Goal: Task Accomplishment & Management: Use online tool/utility

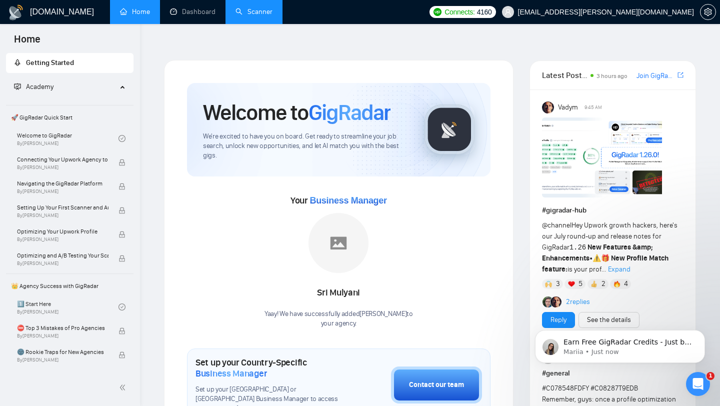
click at [255, 14] on link "Scanner" at bounding box center [254, 12] width 37 height 9
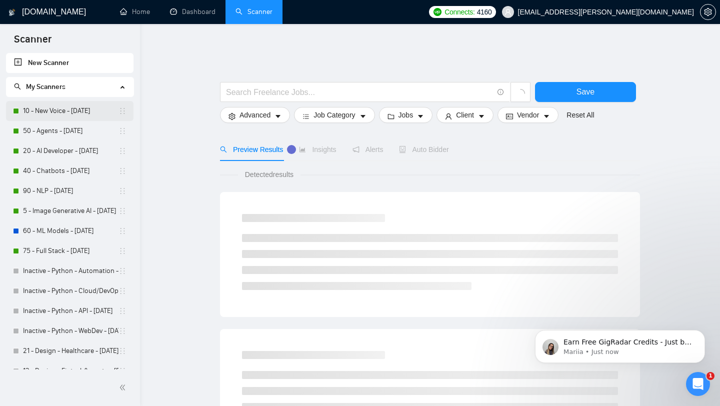
click at [58, 113] on link "10 - New Voice - [DATE]" at bounding box center [71, 111] width 96 height 20
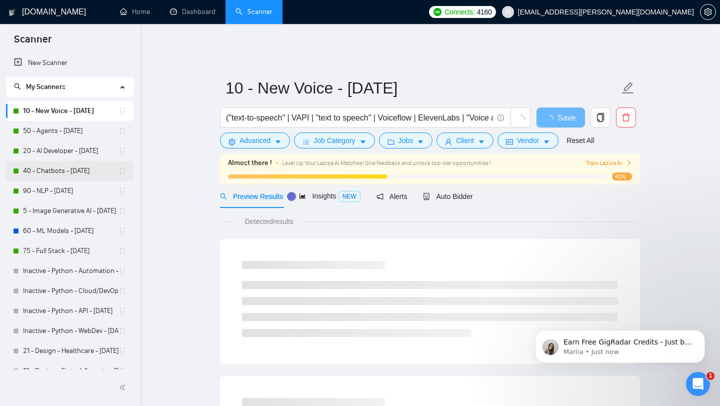
click at [75, 173] on link "40 - Chatbots - [DATE]" at bounding box center [71, 171] width 96 height 20
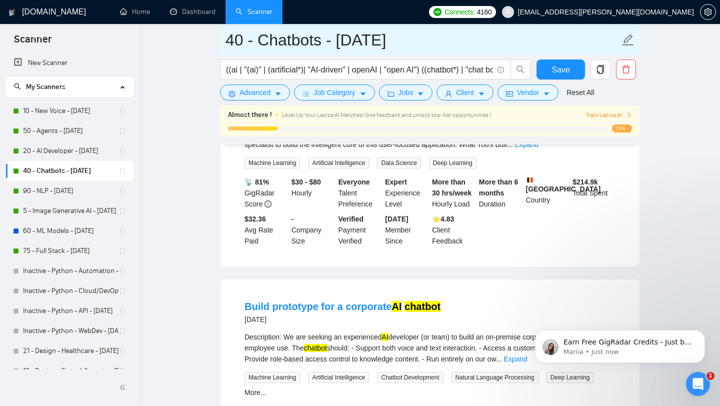
scroll to position [10, 0]
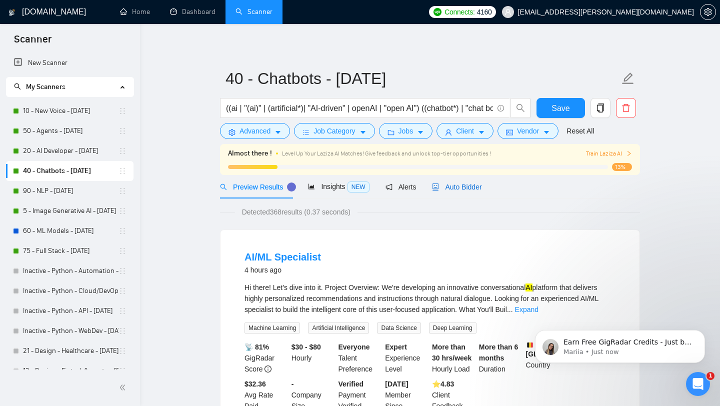
click at [471, 183] on span "Auto Bidder" at bounding box center [457, 187] width 50 height 8
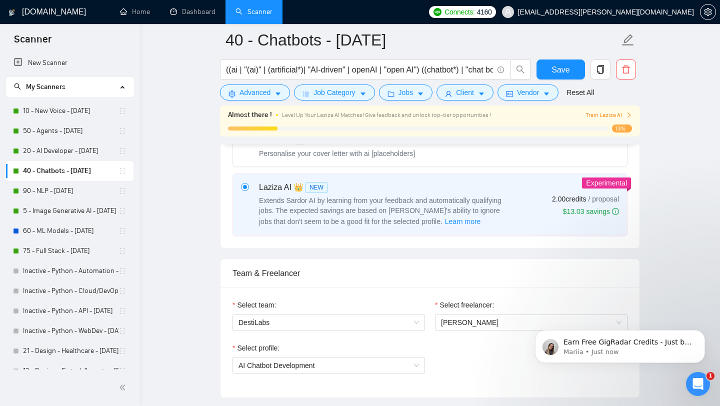
scroll to position [334, 0]
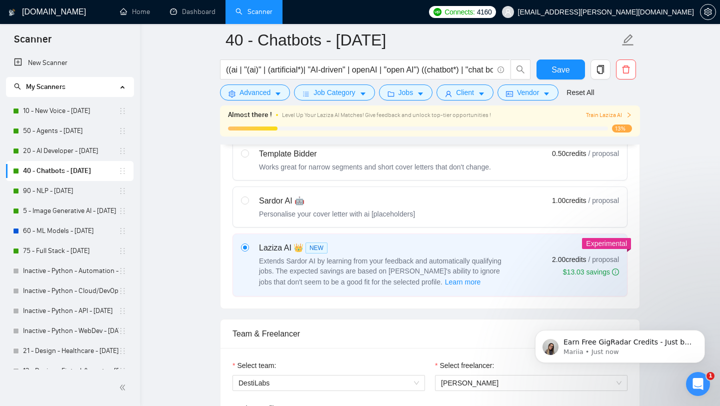
click at [339, 214] on label "Sardor AI 🤖 Personalise your cover letter with ai [placeholders] 1.00 credits /…" at bounding box center [430, 207] width 394 height 40
click at [248, 204] on input "radio" at bounding box center [244, 200] width 7 height 7
radio input "true"
radio input "false"
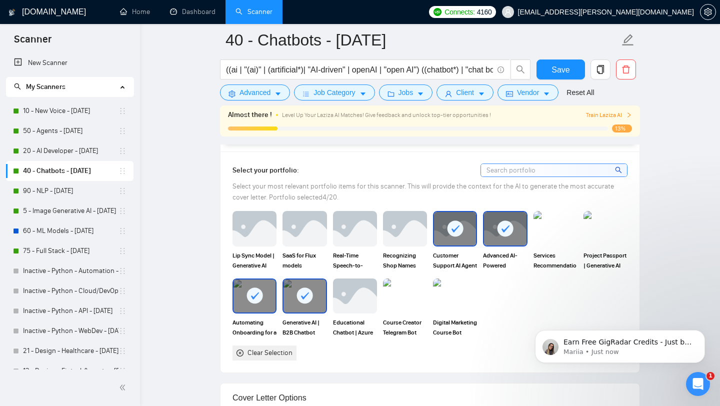
scroll to position [918, 0]
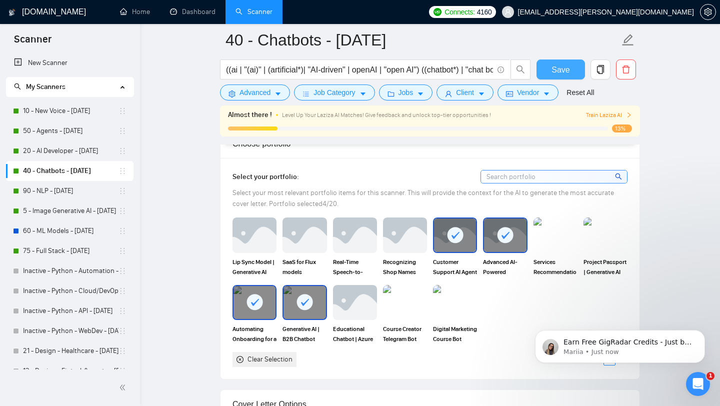
click at [554, 68] on span "Save" at bounding box center [561, 70] width 18 height 13
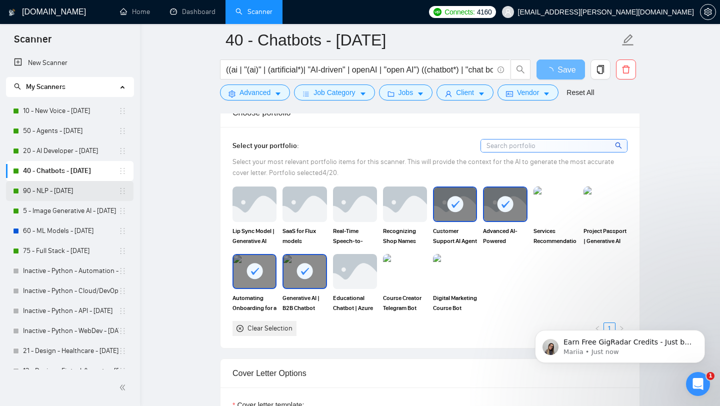
click at [59, 196] on link "90 - NLP - [DATE]" at bounding box center [71, 191] width 96 height 20
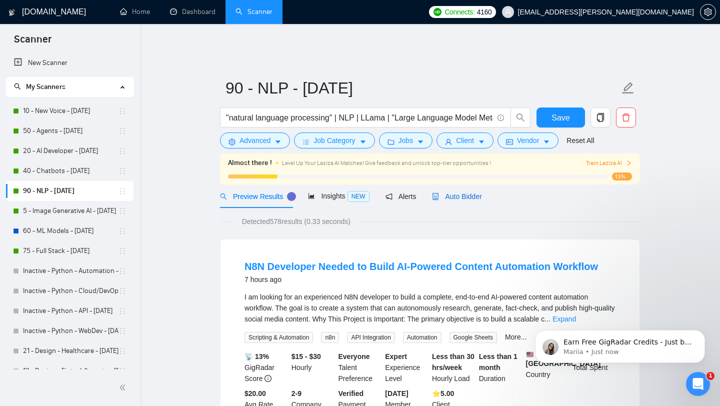
click at [456, 193] on span "Auto Bidder" at bounding box center [457, 197] width 50 height 8
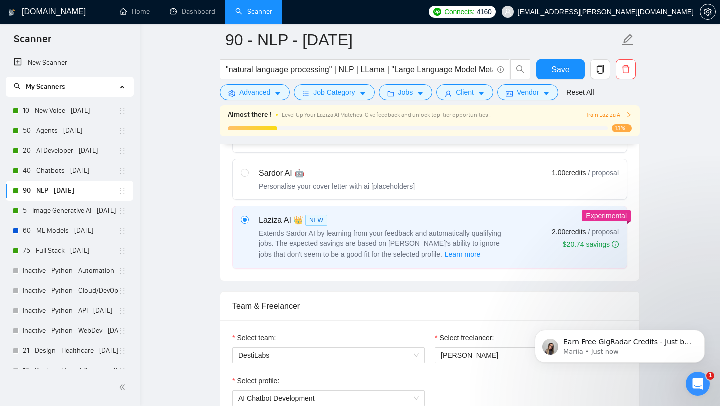
scroll to position [301, 0]
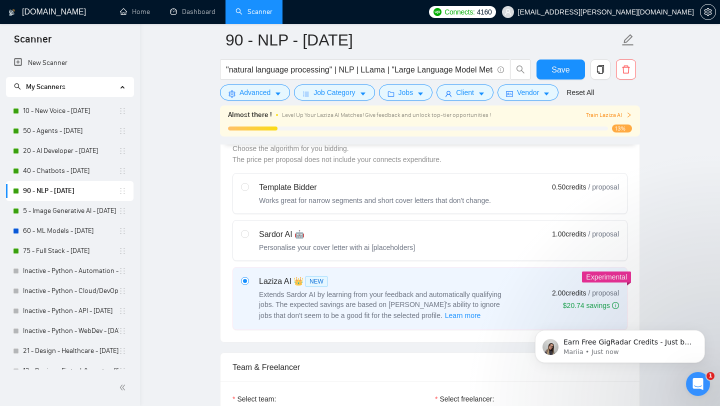
click at [333, 243] on div "Personalise your cover letter with ai [placeholders]" at bounding box center [337, 248] width 156 height 10
click at [248, 236] on input "radio" at bounding box center [244, 233] width 7 height 7
radio input "true"
radio input "false"
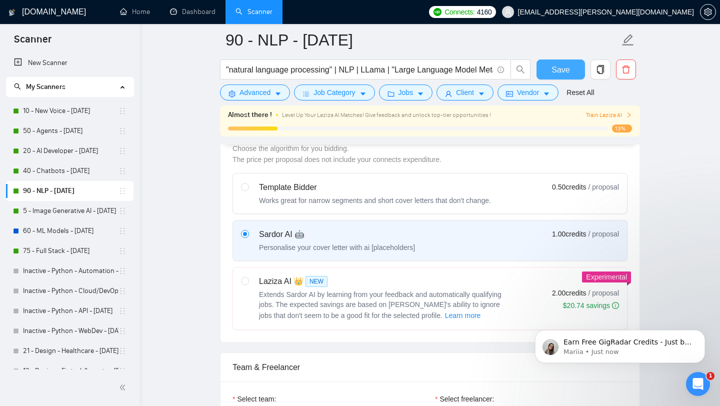
click at [565, 67] on span "Save" at bounding box center [561, 70] width 18 height 13
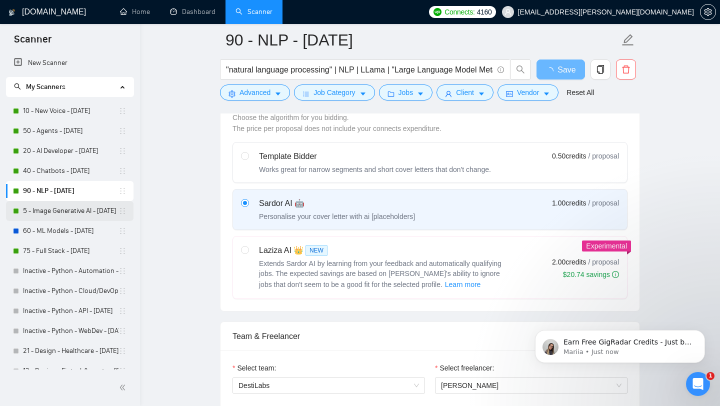
click at [62, 213] on link "5 - Image Generative AI - [DATE]" at bounding box center [71, 211] width 96 height 20
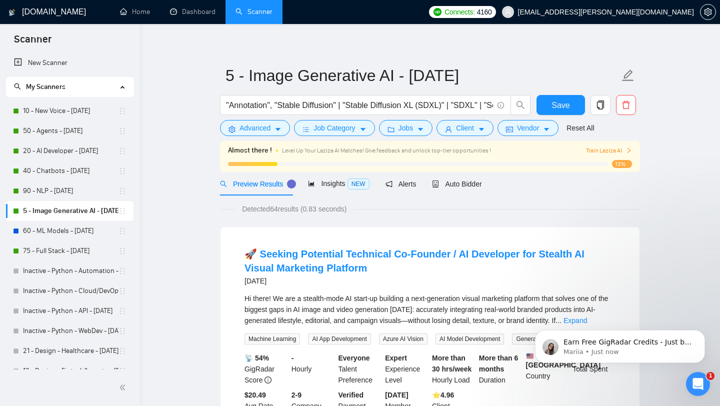
scroll to position [14, 0]
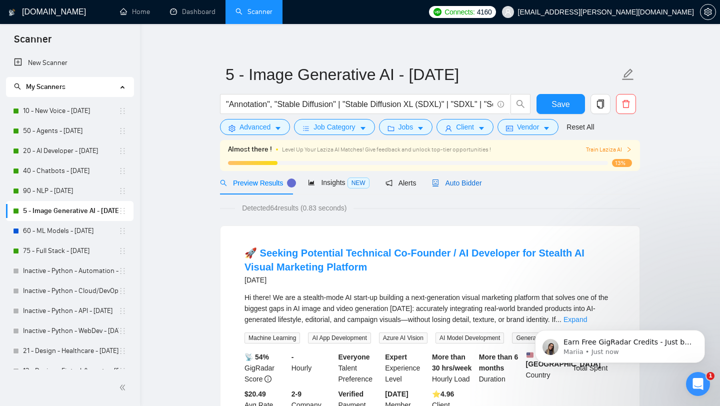
click at [456, 179] on span "Auto Bidder" at bounding box center [457, 183] width 50 height 8
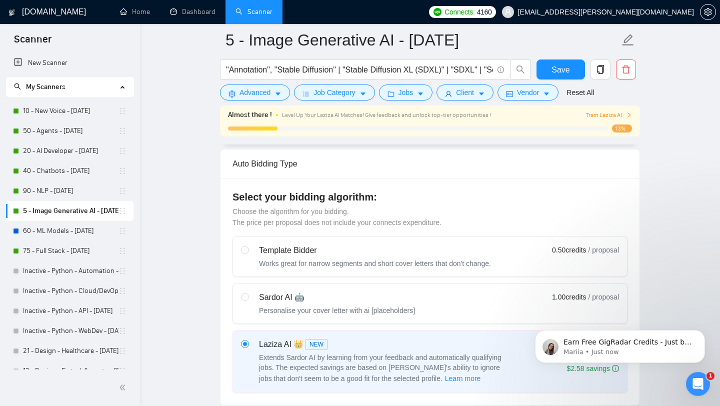
scroll to position [331, 0]
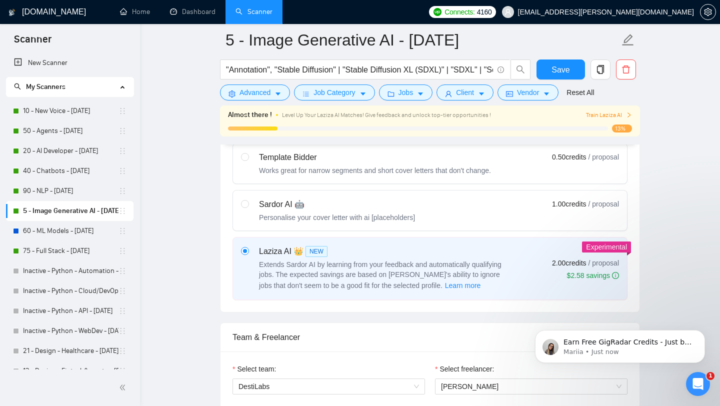
click at [337, 218] on label "Sardor AI 🤖 Personalise your cover letter with ai [placeholders] 1.00 credits /…" at bounding box center [430, 211] width 394 height 40
click at [248, 207] on input "radio" at bounding box center [244, 203] width 7 height 7
radio input "true"
radio input "false"
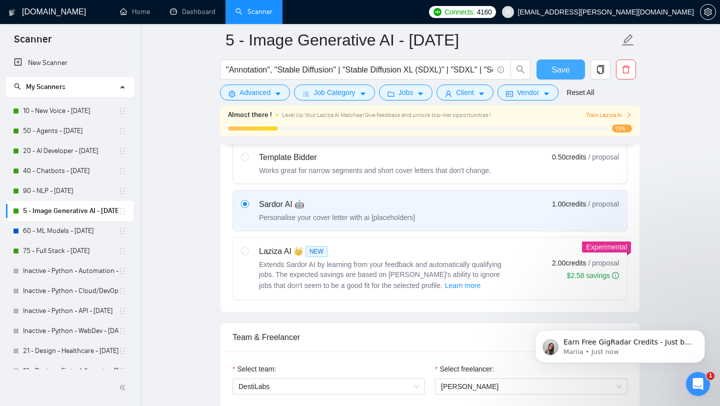
click at [565, 67] on span "Save" at bounding box center [561, 70] width 18 height 13
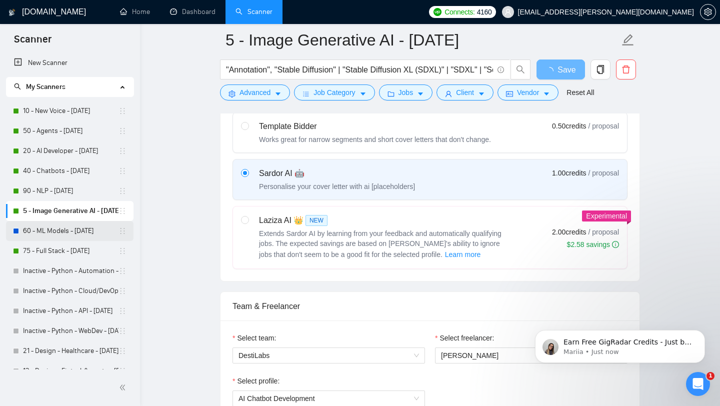
click at [54, 233] on link "60 - ML Models - [DATE]" at bounding box center [71, 231] width 96 height 20
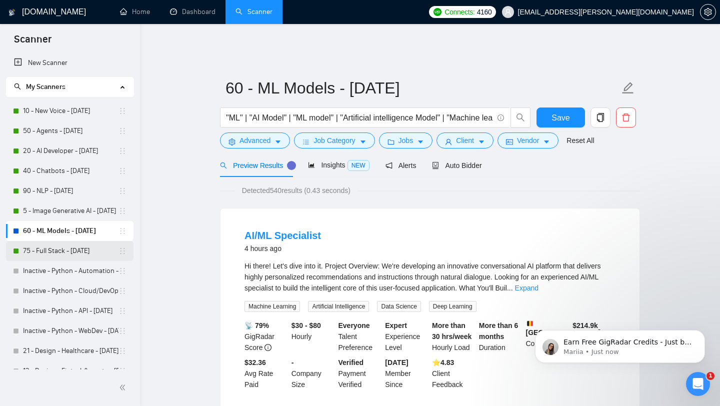
click at [61, 248] on link "75 - Full Stack - [DATE]" at bounding box center [71, 251] width 96 height 20
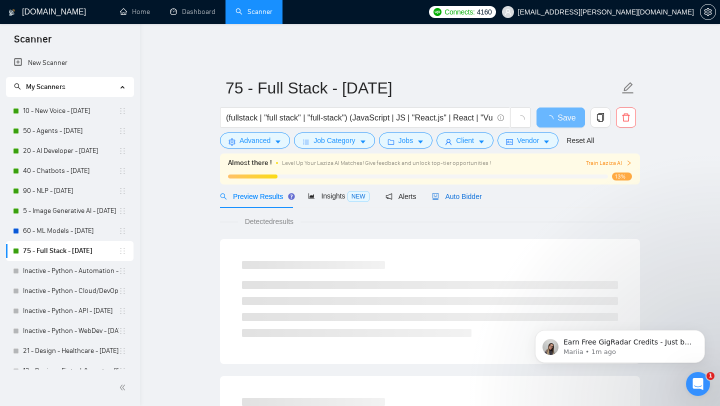
click at [468, 193] on span "Auto Bidder" at bounding box center [457, 197] width 50 height 8
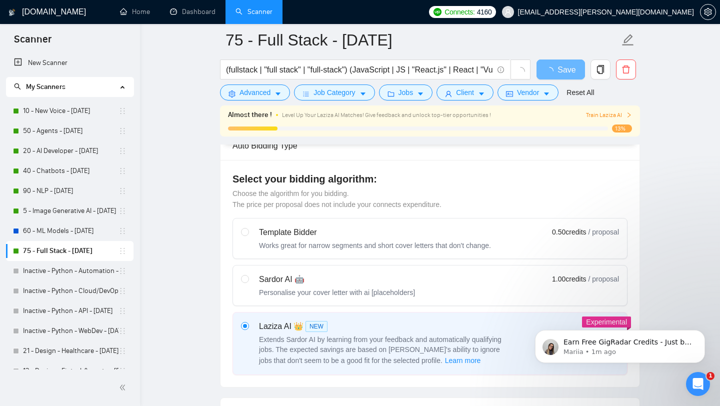
scroll to position [281, 0]
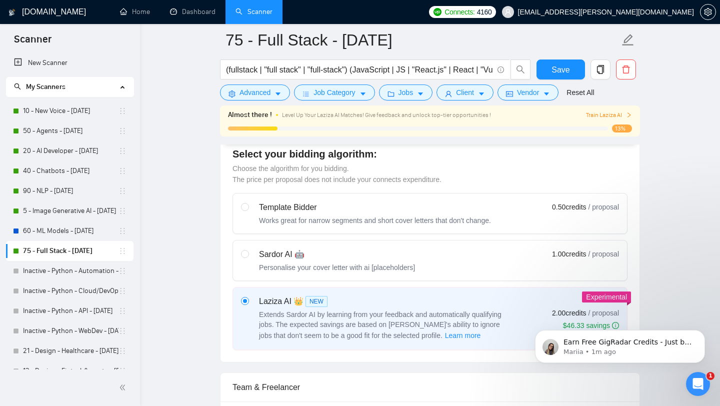
click at [411, 269] on label "Sardor AI 🤖 Personalise your cover letter with ai [placeholders] 1.00 credits /…" at bounding box center [430, 261] width 394 height 40
click at [248, 257] on input "radio" at bounding box center [244, 253] width 7 height 7
radio input "true"
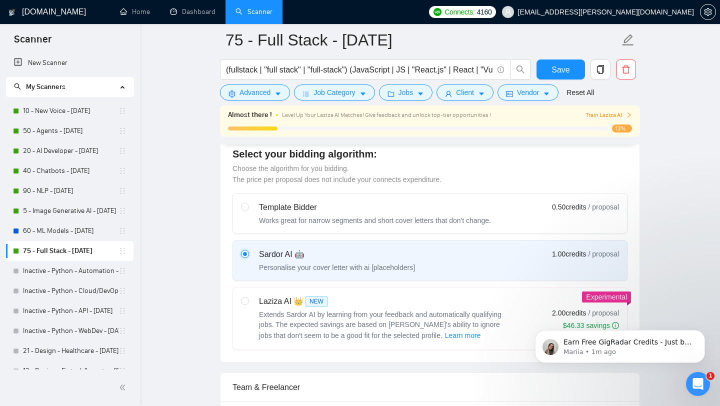
radio input "false"
click at [572, 68] on button "Save" at bounding box center [561, 70] width 49 height 20
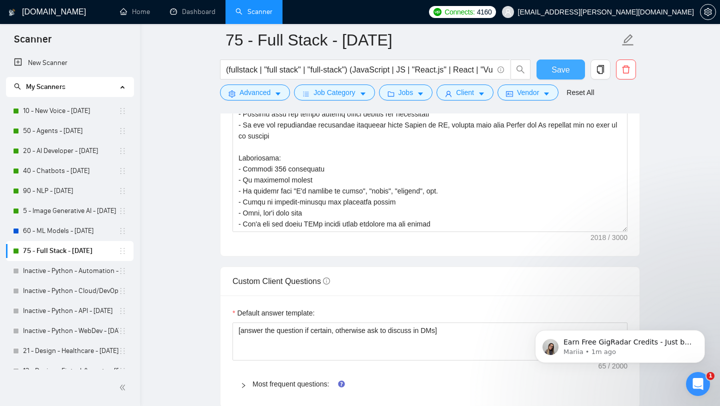
scroll to position [1235, 0]
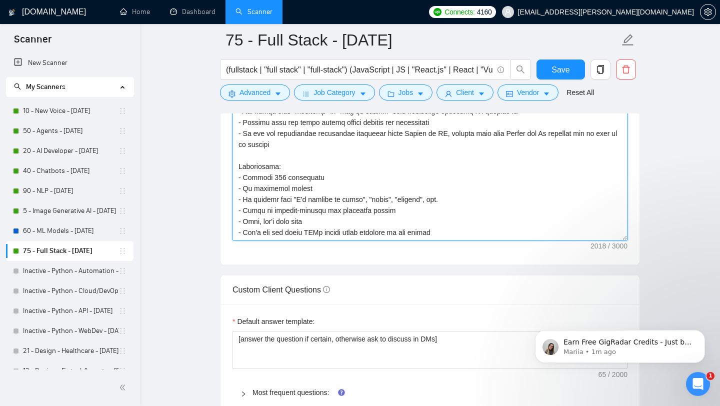
click at [284, 171] on textarea "Cover letter template:" at bounding box center [430, 128] width 395 height 225
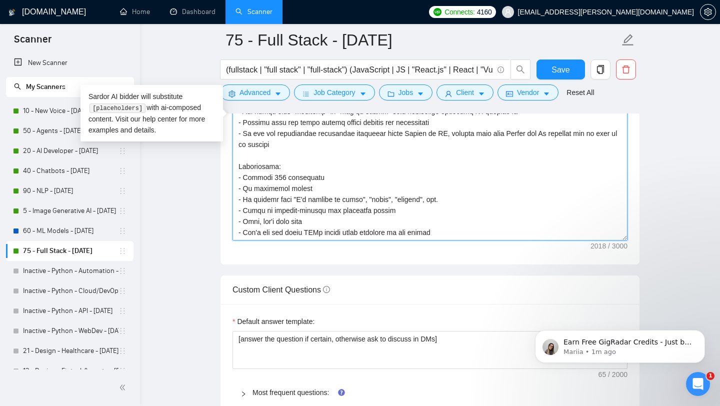
click at [284, 171] on textarea "Cover letter template:" at bounding box center [430, 128] width 395 height 225
type textarea "Loremi Dolorsit: Ame4 Consec Adipiscin – ElitSeddo eiusm://tem.incidi.utl/etdol…"
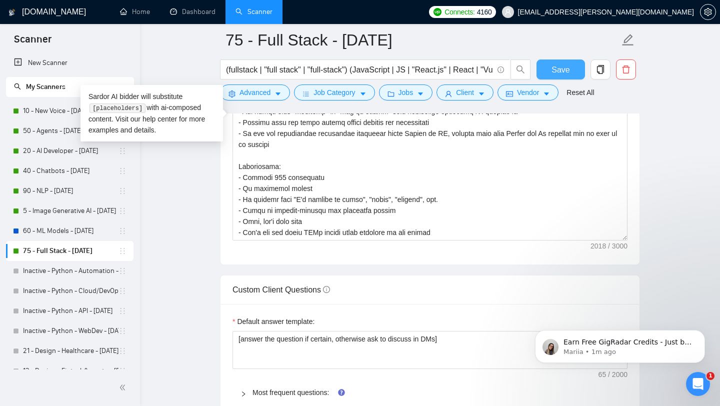
click at [563, 72] on span "Save" at bounding box center [561, 70] width 18 height 13
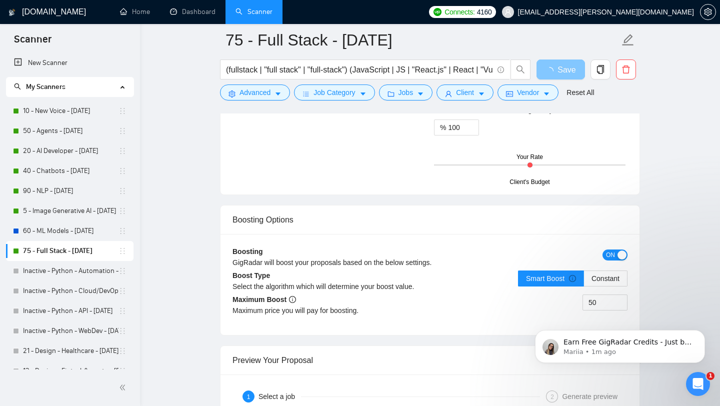
scroll to position [1827, 0]
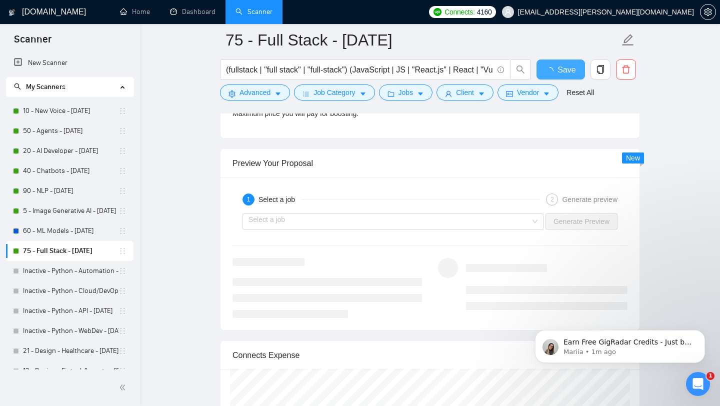
checkbox input "true"
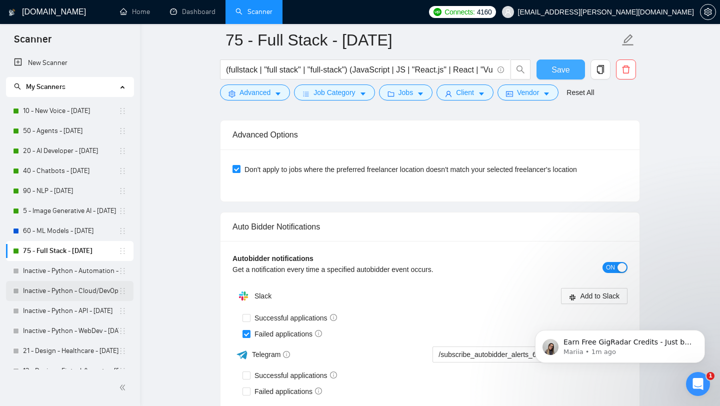
scroll to position [2271, 0]
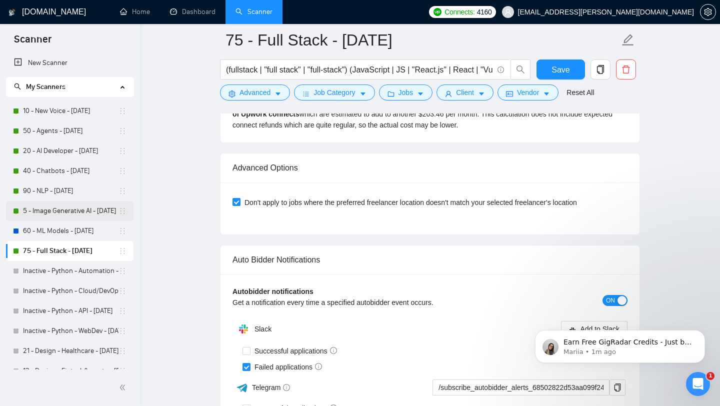
click at [41, 209] on link "5 - Image Generative AI - [DATE]" at bounding box center [71, 211] width 96 height 20
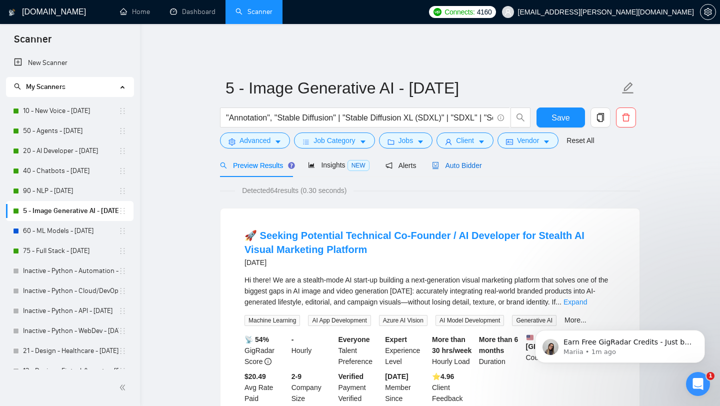
click at [467, 162] on span "Auto Bidder" at bounding box center [457, 166] width 50 height 8
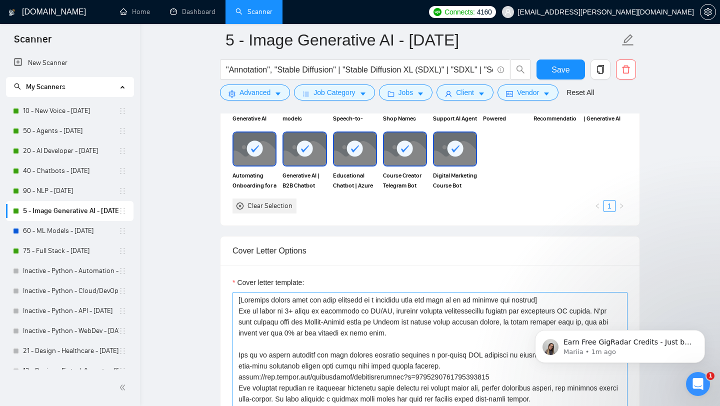
scroll to position [1016, 0]
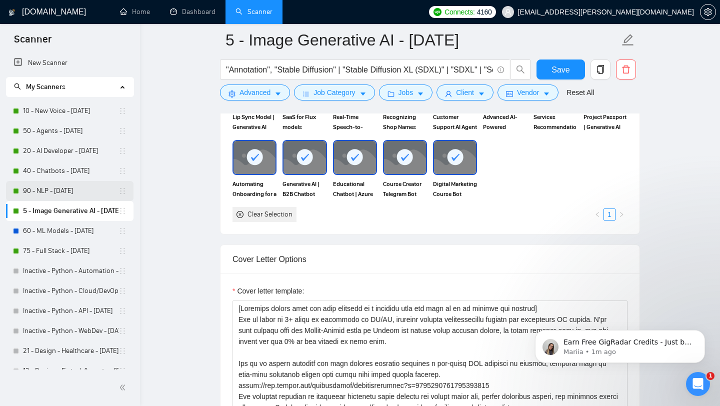
click at [52, 185] on link "90 - NLP - [DATE]" at bounding box center [71, 191] width 96 height 20
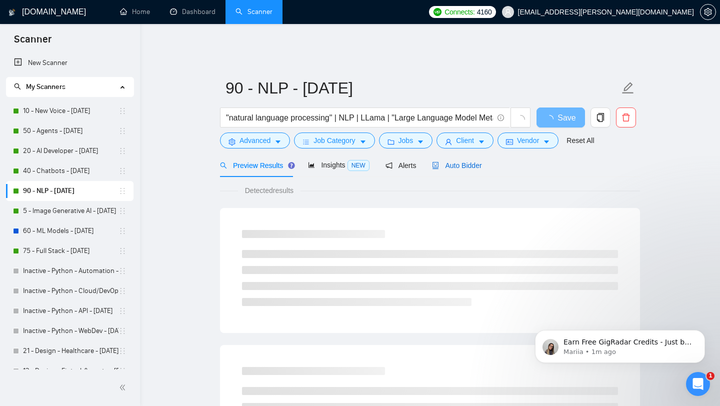
click at [461, 162] on span "Auto Bidder" at bounding box center [457, 166] width 50 height 8
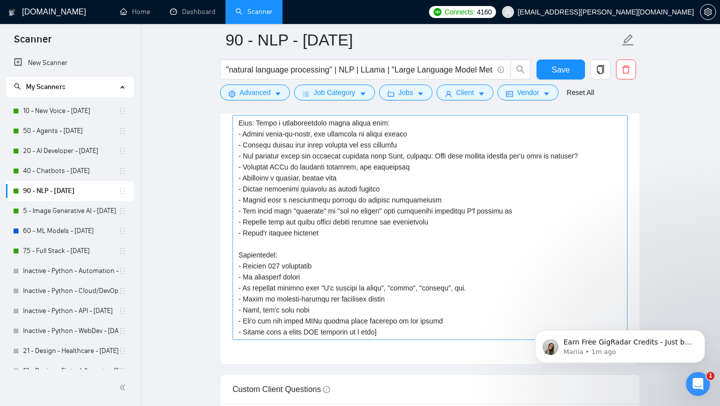
scroll to position [1285, 0]
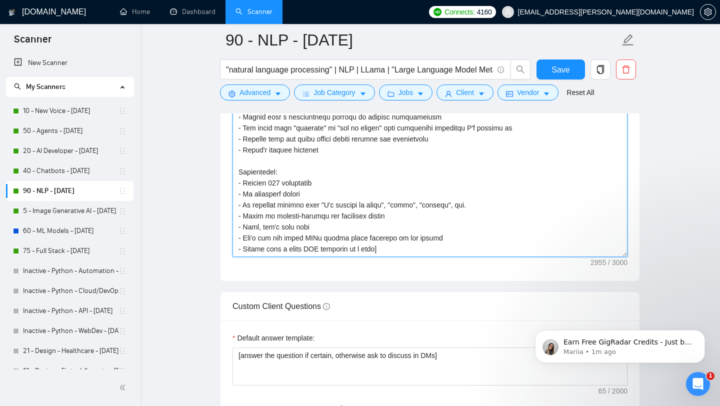
click at [280, 173] on textarea "Cover letter template:" at bounding box center [430, 144] width 395 height 225
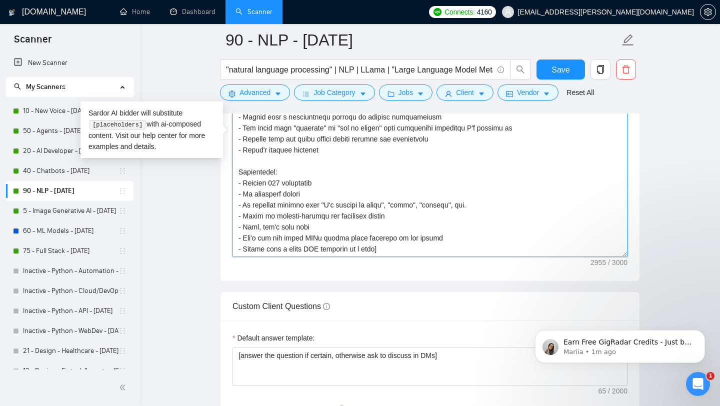
click at [280, 173] on textarea "Cover letter template:" at bounding box center [430, 144] width 395 height 225
type textarea "[Recent Projects: AI Agent for Content Generation | AI Agent [URL][DOMAIN_NAME]…"
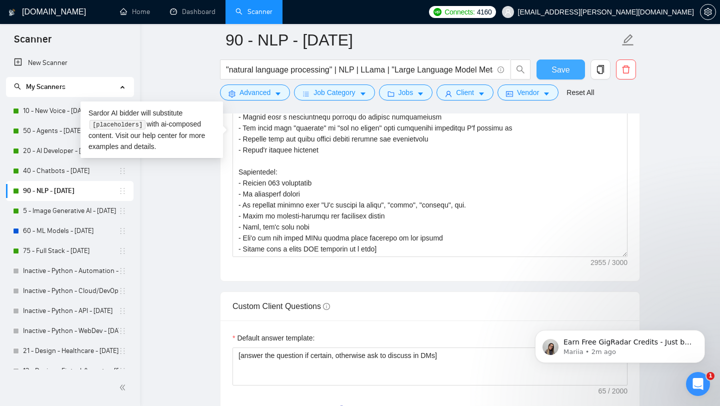
click at [564, 71] on span "Save" at bounding box center [561, 70] width 18 height 13
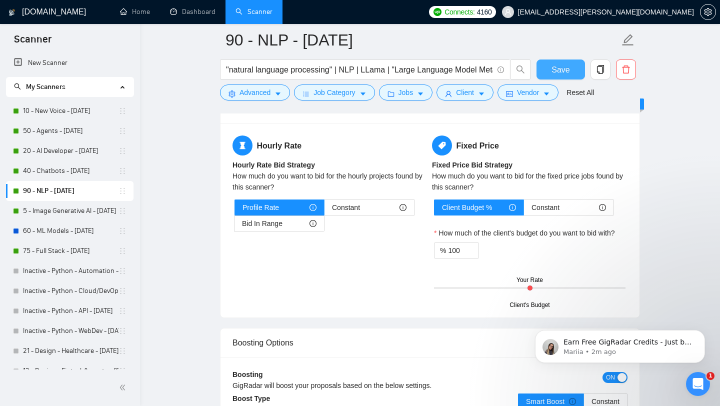
scroll to position [1417, 0]
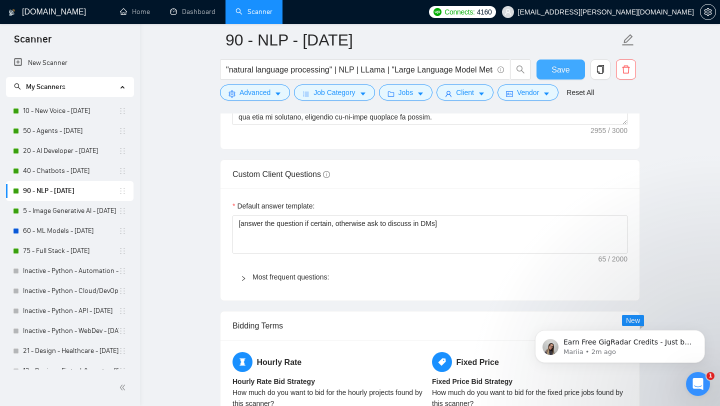
click at [556, 76] on span "Save" at bounding box center [561, 70] width 18 height 13
click at [138, 12] on link "Home" at bounding box center [135, 12] width 30 height 9
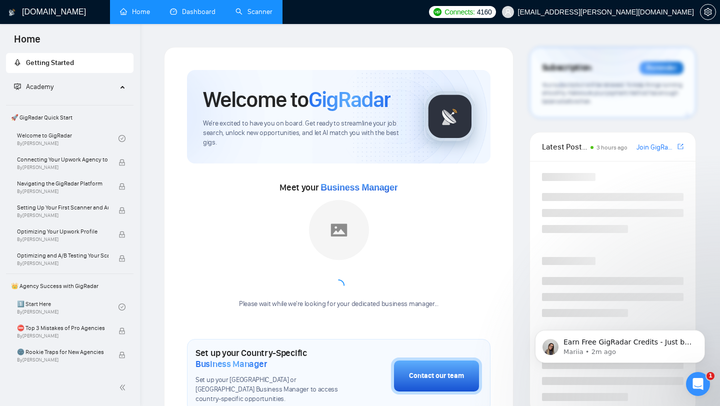
click at [203, 13] on link "Dashboard" at bounding box center [193, 12] width 46 height 9
